Goal: Task Accomplishment & Management: Use online tool/utility

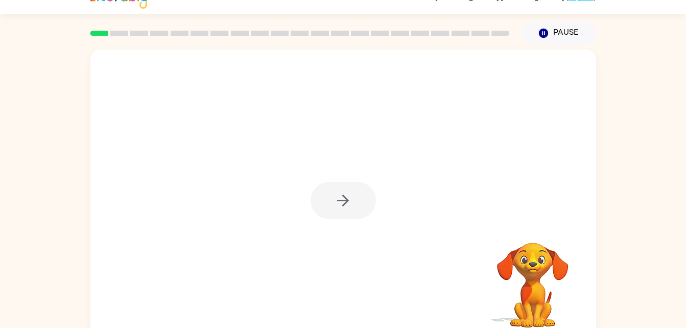
scroll to position [31, 0]
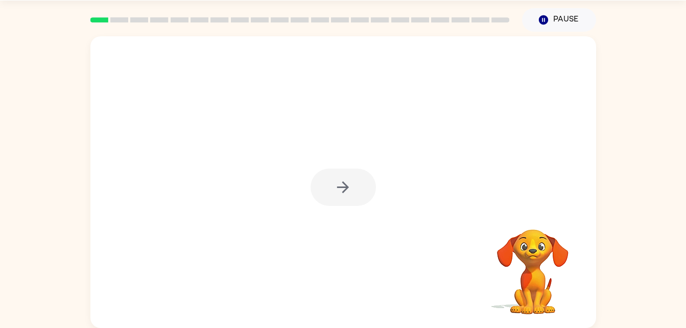
click at [339, 185] on div at bounding box center [342, 186] width 65 height 37
click at [344, 168] on div at bounding box center [342, 181] width 505 height 291
click at [340, 190] on div at bounding box center [342, 186] width 65 height 37
click at [342, 190] on icon "button" at bounding box center [343, 187] width 18 height 18
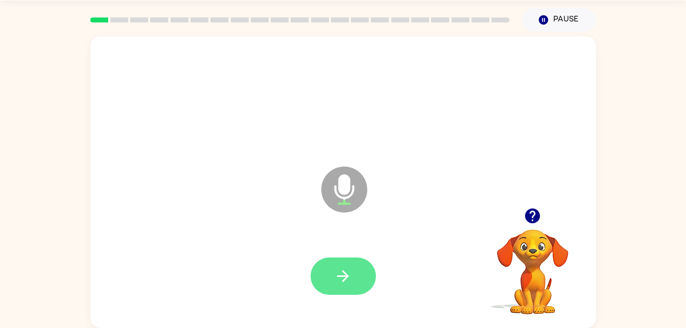
click at [338, 267] on icon "button" at bounding box center [343, 276] width 18 height 18
click at [334, 282] on icon "button" at bounding box center [343, 276] width 18 height 18
click at [339, 261] on button "button" at bounding box center [342, 275] width 65 height 37
click at [367, 272] on button "button" at bounding box center [342, 275] width 65 height 37
click at [528, 225] on icon "button" at bounding box center [532, 216] width 18 height 18
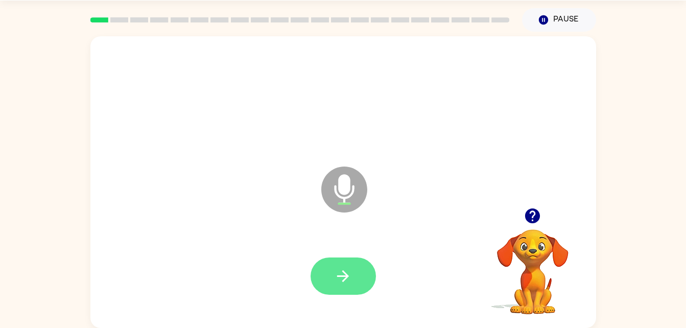
click at [336, 283] on icon "button" at bounding box center [343, 276] width 18 height 18
click at [354, 269] on button "button" at bounding box center [342, 275] width 65 height 37
click at [334, 278] on icon "button" at bounding box center [343, 276] width 18 height 18
click at [347, 273] on icon "button" at bounding box center [343, 276] width 18 height 18
click at [336, 277] on icon "button" at bounding box center [343, 276] width 18 height 18
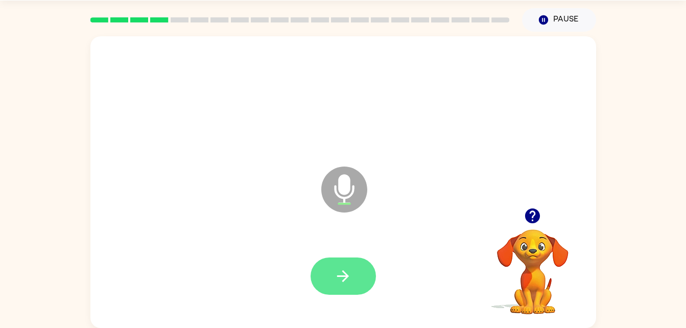
click at [344, 268] on icon "button" at bounding box center [343, 276] width 18 height 18
click at [351, 267] on icon "button" at bounding box center [343, 276] width 18 height 18
click at [336, 282] on icon "button" at bounding box center [343, 276] width 18 height 18
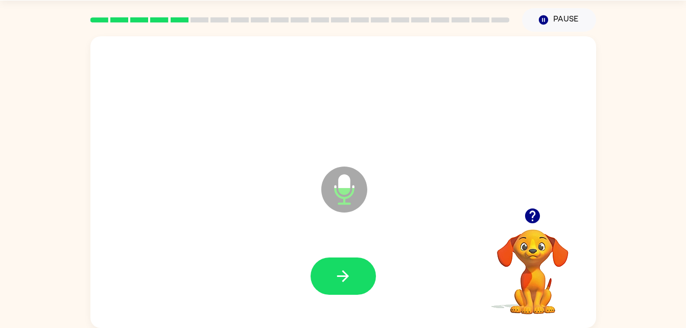
click at [524, 211] on icon "button" at bounding box center [532, 216] width 18 height 18
click at [335, 282] on icon "button" at bounding box center [343, 276] width 18 height 18
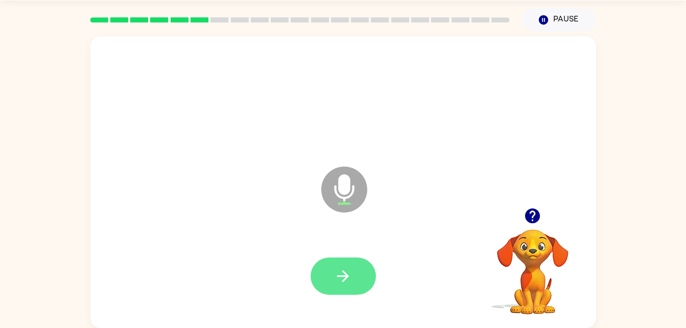
click at [346, 267] on icon "button" at bounding box center [343, 276] width 18 height 18
click at [333, 280] on button "button" at bounding box center [342, 275] width 65 height 37
click at [345, 274] on icon "button" at bounding box center [343, 276] width 12 height 12
click at [346, 264] on button "button" at bounding box center [342, 275] width 65 height 37
click at [337, 276] on icon "button" at bounding box center [343, 276] width 12 height 12
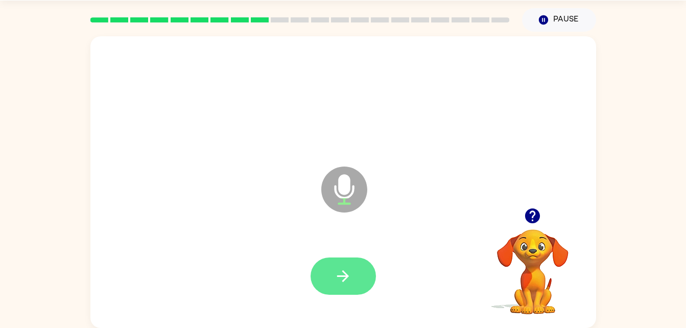
click at [341, 271] on icon "button" at bounding box center [343, 276] width 18 height 18
click at [351, 274] on icon "button" at bounding box center [343, 276] width 18 height 18
click at [334, 276] on icon "button" at bounding box center [343, 276] width 18 height 18
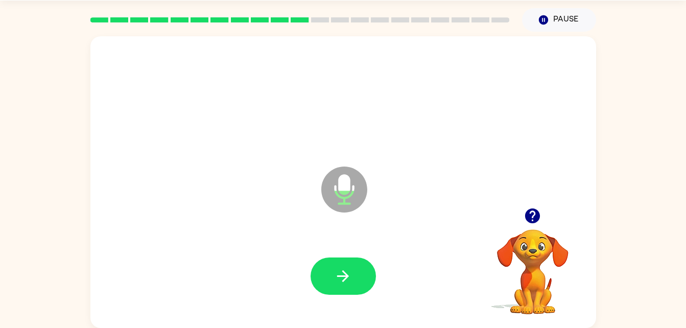
click at [537, 211] on icon "button" at bounding box center [532, 215] width 15 height 15
click at [348, 279] on icon "button" at bounding box center [343, 276] width 18 height 18
click at [344, 268] on icon "button" at bounding box center [343, 276] width 18 height 18
click at [341, 265] on button "button" at bounding box center [342, 275] width 65 height 37
click at [340, 278] on icon "button" at bounding box center [343, 276] width 18 height 18
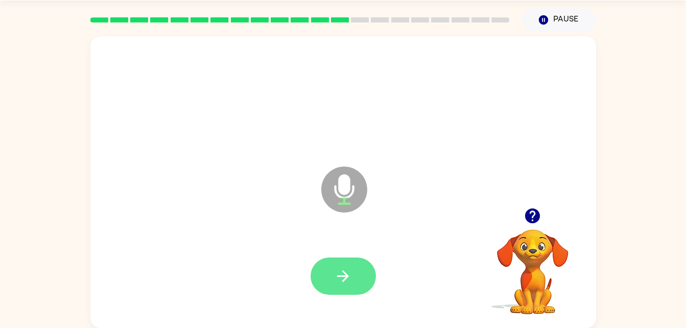
click at [361, 292] on button "button" at bounding box center [342, 275] width 65 height 37
click at [344, 258] on button "button" at bounding box center [342, 275] width 65 height 37
click at [347, 270] on icon "button" at bounding box center [343, 276] width 18 height 18
click at [348, 276] on icon "button" at bounding box center [343, 276] width 12 height 12
click at [342, 273] on icon "button" at bounding box center [343, 276] width 18 height 18
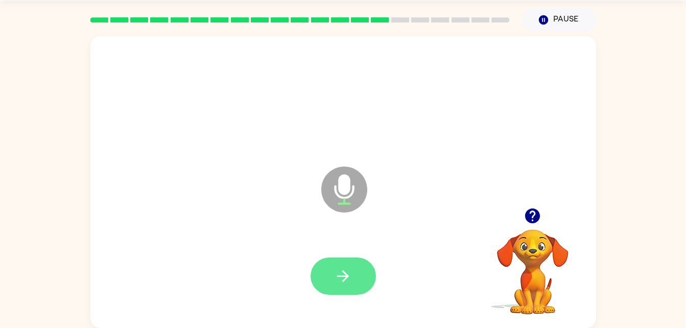
click at [346, 263] on button "button" at bounding box center [342, 275] width 65 height 37
click at [347, 285] on button "button" at bounding box center [342, 275] width 65 height 37
click at [342, 268] on icon "button" at bounding box center [343, 276] width 18 height 18
click at [339, 284] on icon "button" at bounding box center [343, 276] width 18 height 18
click at [354, 265] on button "button" at bounding box center [342, 275] width 65 height 37
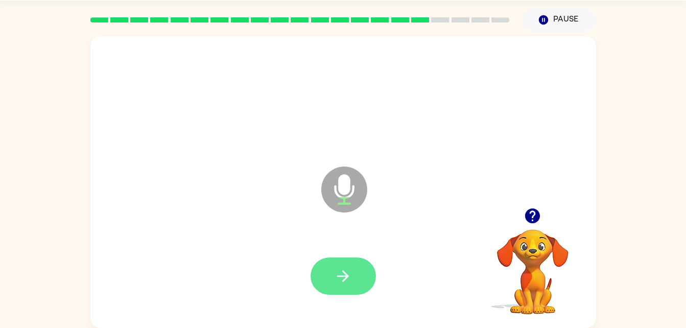
click at [355, 272] on button "button" at bounding box center [342, 275] width 65 height 37
click at [336, 274] on icon "button" at bounding box center [343, 276] width 18 height 18
click at [332, 289] on button "button" at bounding box center [342, 275] width 65 height 37
click at [331, 268] on button "button" at bounding box center [342, 275] width 65 height 37
click at [327, 273] on button "button" at bounding box center [342, 275] width 65 height 37
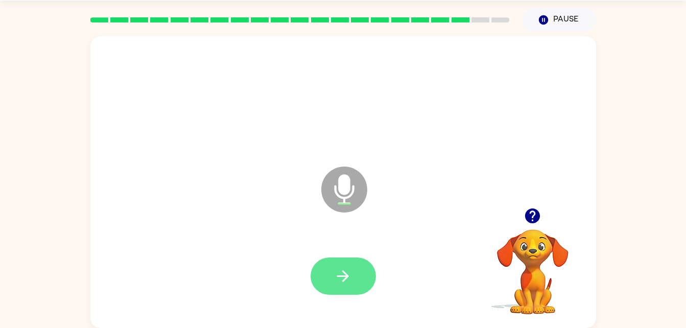
click at [329, 274] on button "button" at bounding box center [342, 275] width 65 height 37
click at [354, 259] on button "button" at bounding box center [342, 275] width 65 height 37
click at [337, 267] on icon "button" at bounding box center [343, 276] width 18 height 18
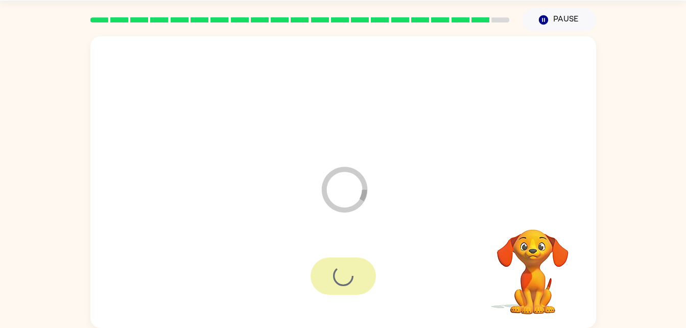
scroll to position [13, 0]
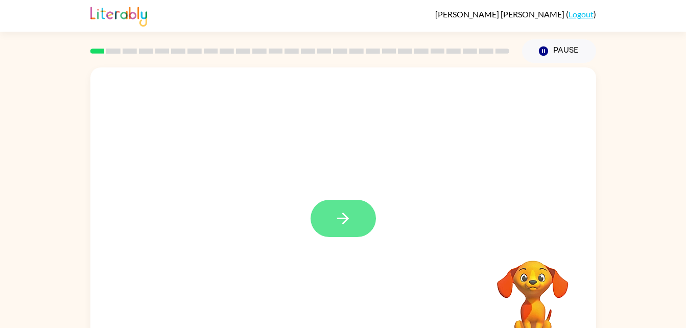
click at [339, 209] on icon "button" at bounding box center [343, 218] width 18 height 18
click at [351, 216] on div at bounding box center [342, 212] width 505 height 291
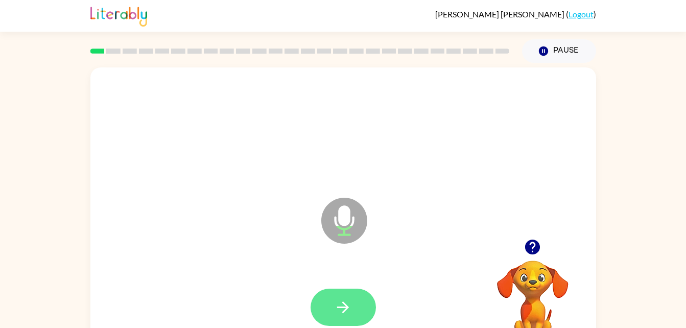
click at [354, 307] on button "button" at bounding box center [342, 306] width 65 height 37
click at [344, 298] on icon "button" at bounding box center [343, 307] width 18 height 18
click at [344, 309] on icon "button" at bounding box center [343, 307] width 18 height 18
click at [333, 295] on button "button" at bounding box center [342, 306] width 65 height 37
click at [336, 310] on icon "button" at bounding box center [343, 307] width 18 height 18
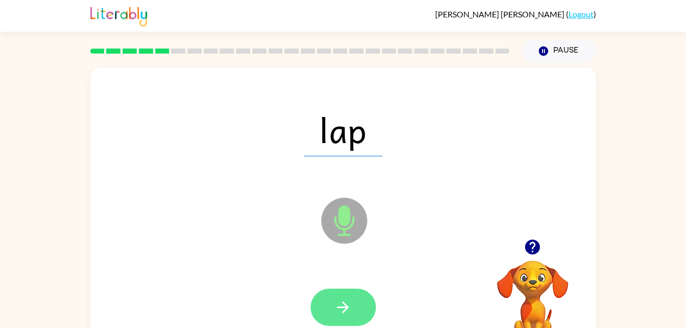
click at [346, 299] on icon "button" at bounding box center [343, 307] width 18 height 18
click at [347, 304] on icon "button" at bounding box center [343, 307] width 18 height 18
click at [333, 298] on button "button" at bounding box center [342, 306] width 65 height 37
click at [336, 306] on icon "button" at bounding box center [343, 307] width 18 height 18
click at [347, 299] on icon "button" at bounding box center [343, 307] width 18 height 18
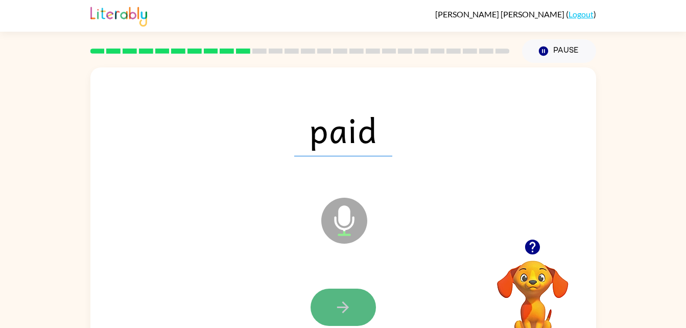
click at [346, 299] on icon "button" at bounding box center [343, 307] width 18 height 18
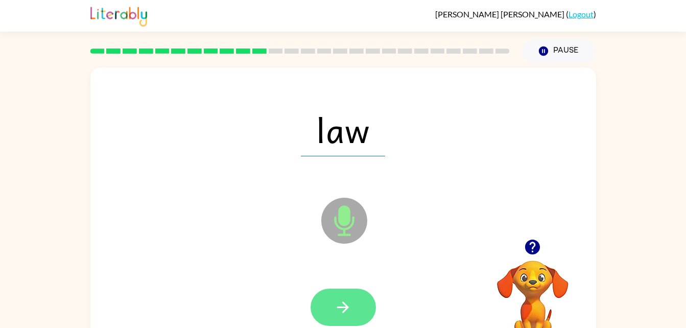
click at [341, 306] on icon "button" at bounding box center [343, 307] width 12 height 12
click at [334, 295] on button "button" at bounding box center [342, 306] width 65 height 37
click at [339, 307] on icon "button" at bounding box center [343, 307] width 12 height 12
click at [336, 297] on button "button" at bounding box center [342, 306] width 65 height 37
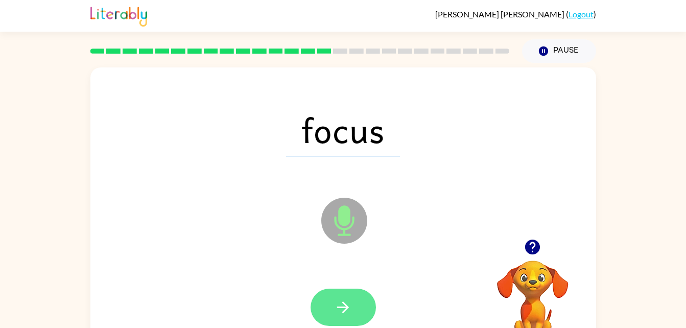
click at [340, 302] on icon "button" at bounding box center [343, 307] width 18 height 18
click at [338, 312] on icon "button" at bounding box center [343, 307] width 18 height 18
click at [339, 300] on icon "button" at bounding box center [343, 307] width 18 height 18
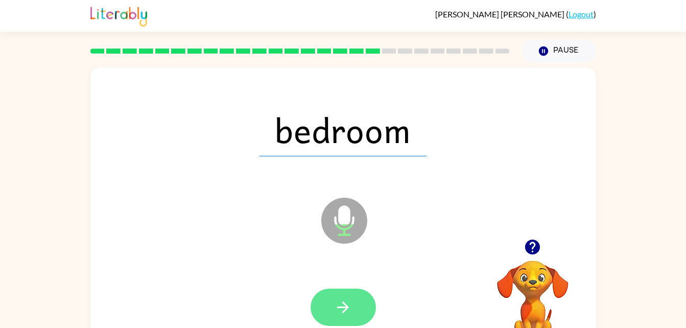
click at [337, 301] on icon "button" at bounding box center [343, 307] width 18 height 18
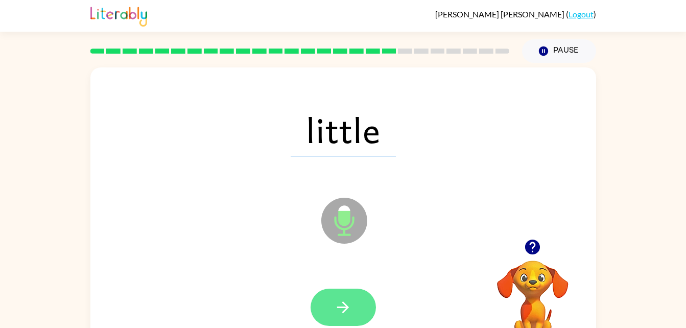
click at [339, 304] on icon "button" at bounding box center [343, 307] width 18 height 18
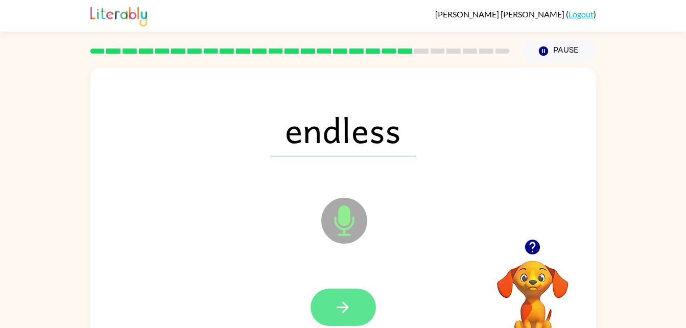
click at [344, 310] on icon "button" at bounding box center [343, 307] width 12 height 12
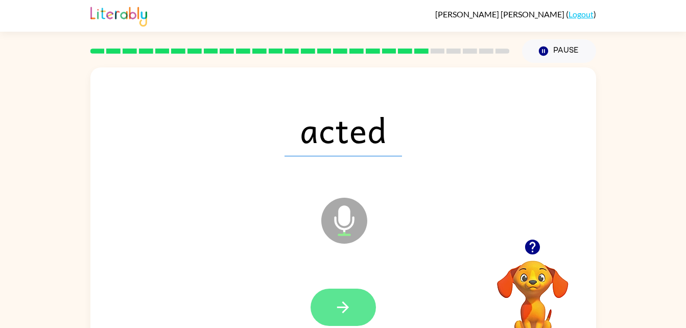
click at [339, 303] on icon "button" at bounding box center [343, 307] width 18 height 18
click at [348, 295] on button "button" at bounding box center [342, 306] width 65 height 37
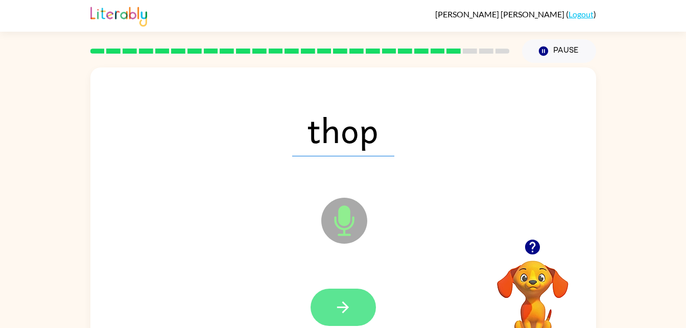
click at [337, 302] on icon "button" at bounding box center [343, 307] width 18 height 18
click at [339, 309] on icon "button" at bounding box center [343, 307] width 18 height 18
click at [356, 310] on button "button" at bounding box center [342, 306] width 65 height 37
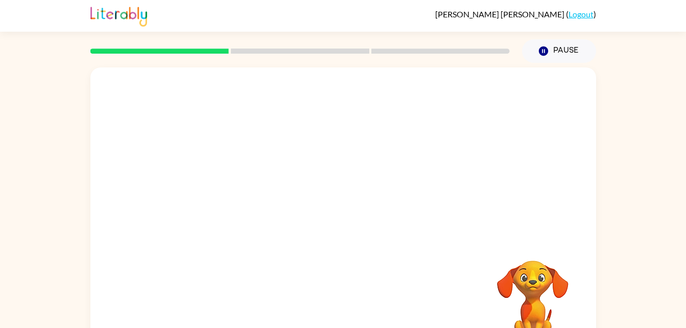
scroll to position [31, 0]
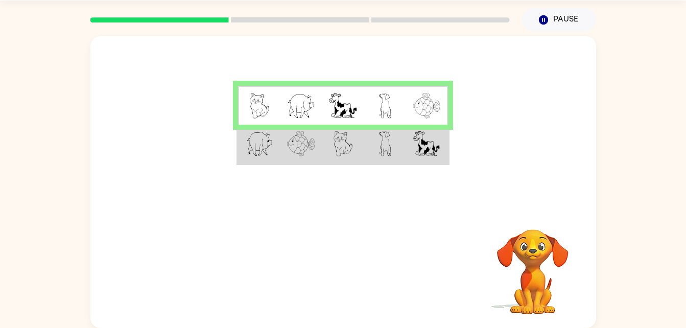
drag, startPoint x: 0, startPoint y: 0, endPoint x: 428, endPoint y: 97, distance: 438.7
drag, startPoint x: 428, startPoint y: 97, endPoint x: 323, endPoint y: 215, distance: 157.6
click at [323, 215] on div "Your browser must support playing .mp4 files to use Literably. Please try using…" at bounding box center [342, 270] width 505 height 115
click at [316, 140] on td at bounding box center [301, 144] width 42 height 39
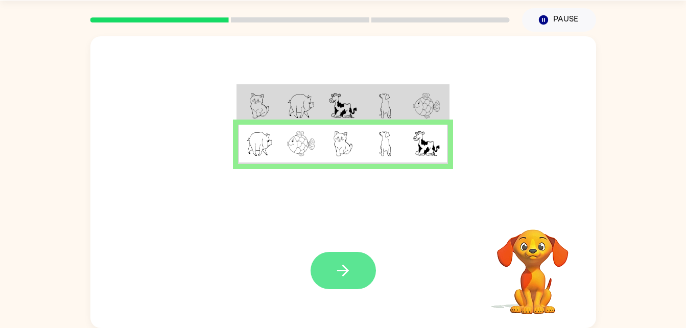
click at [338, 276] on icon "button" at bounding box center [343, 270] width 18 height 18
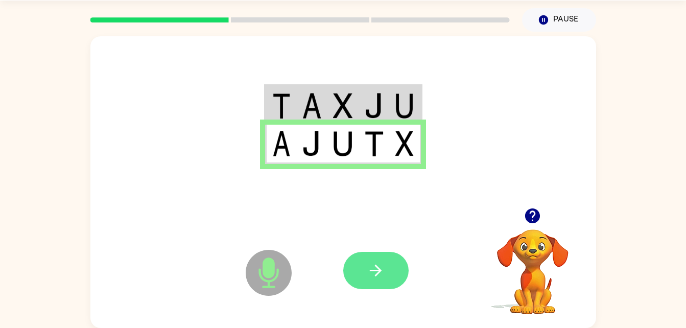
click at [375, 270] on icon "button" at bounding box center [375, 270] width 18 height 18
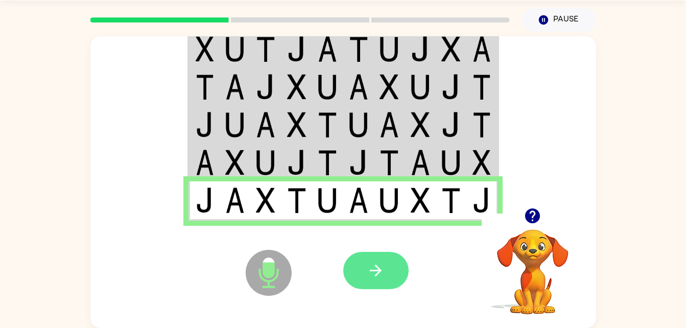
click at [376, 261] on button "button" at bounding box center [375, 270] width 65 height 37
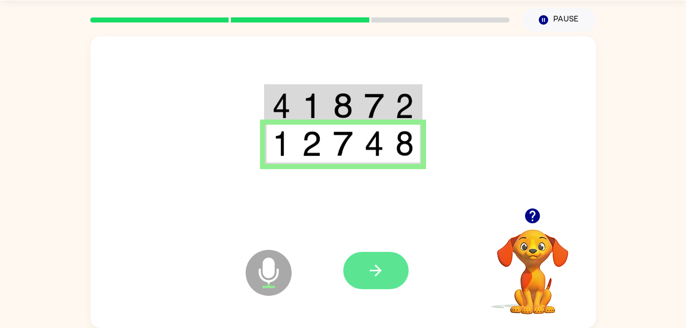
click at [384, 264] on button "button" at bounding box center [375, 270] width 65 height 37
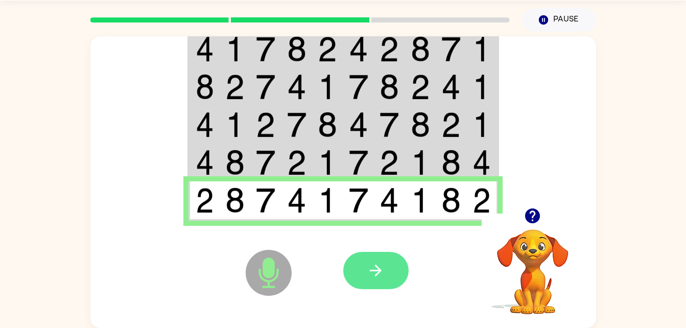
click at [356, 277] on button "button" at bounding box center [375, 270] width 65 height 37
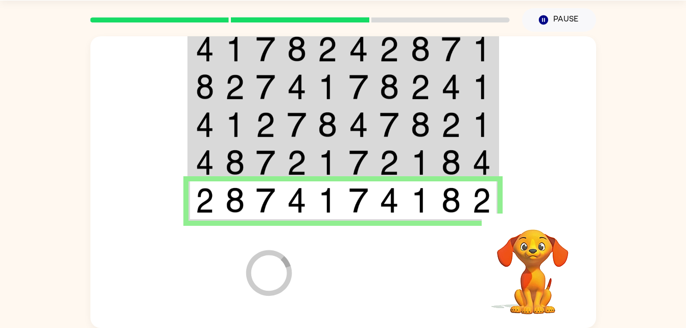
scroll to position [13, 0]
